Goal: Transaction & Acquisition: Purchase product/service

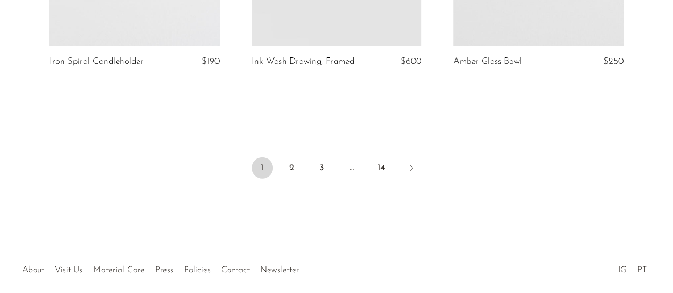
scroll to position [3487, 0]
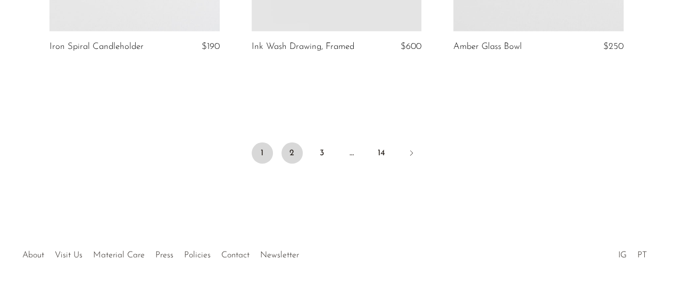
click at [291, 143] on link "2" at bounding box center [291, 153] width 21 height 21
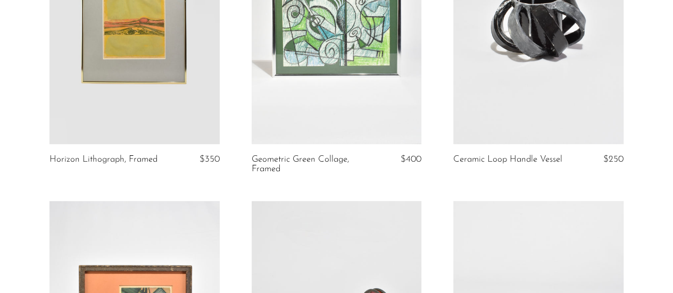
scroll to position [405, 0]
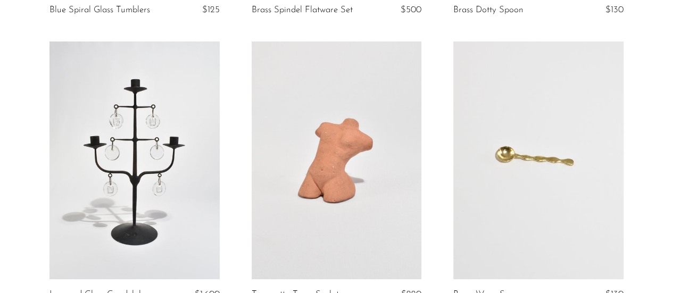
scroll to position [2129, 0]
